Goal: Information Seeking & Learning: Learn about a topic

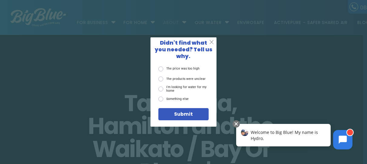
drag, startPoint x: 211, startPoint y: 45, endPoint x: 204, endPoint y: 46, distance: 7.1
click at [211, 45] on span "X" at bounding box center [211, 42] width 5 height 7
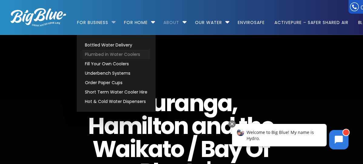
click at [115, 55] on link "Plumbed in Water Coolers" at bounding box center [116, 54] width 68 height 9
click at [97, 45] on link "Bottled Water Delivery" at bounding box center [116, 44] width 68 height 9
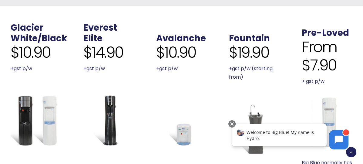
scroll to position [212, 0]
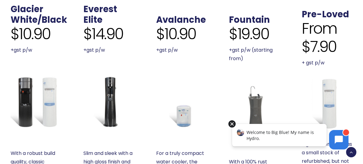
click at [232, 124] on div at bounding box center [231, 123] width 7 height 7
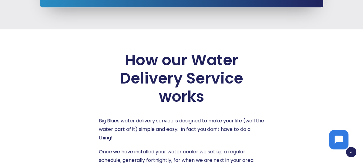
scroll to position [879, 0]
